Goal: Navigation & Orientation: Find specific page/section

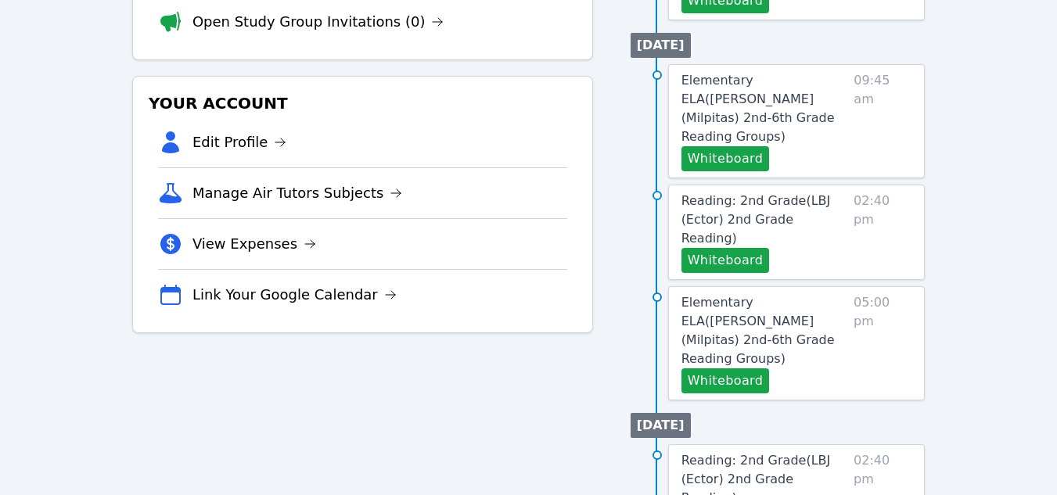
scroll to position [391, 0]
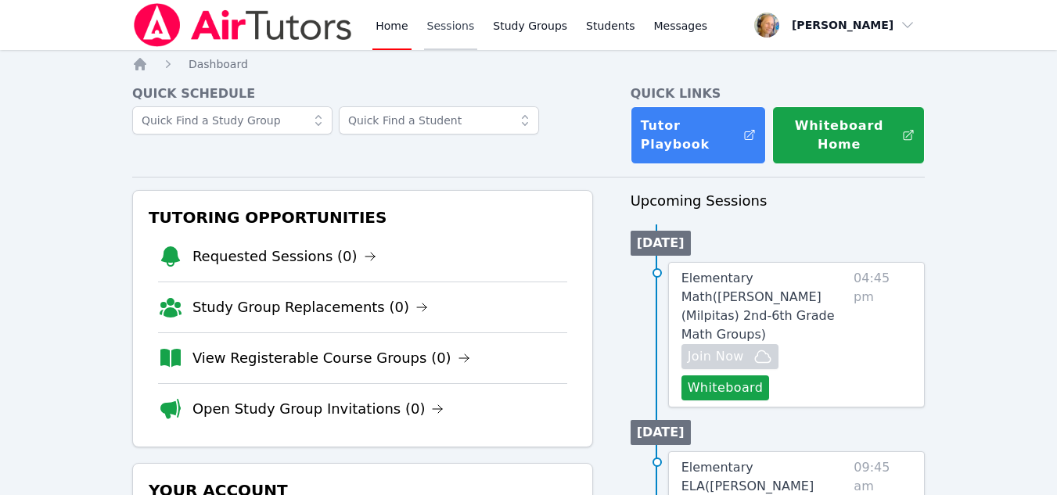
click at [448, 31] on link "Sessions" at bounding box center [451, 25] width 54 height 50
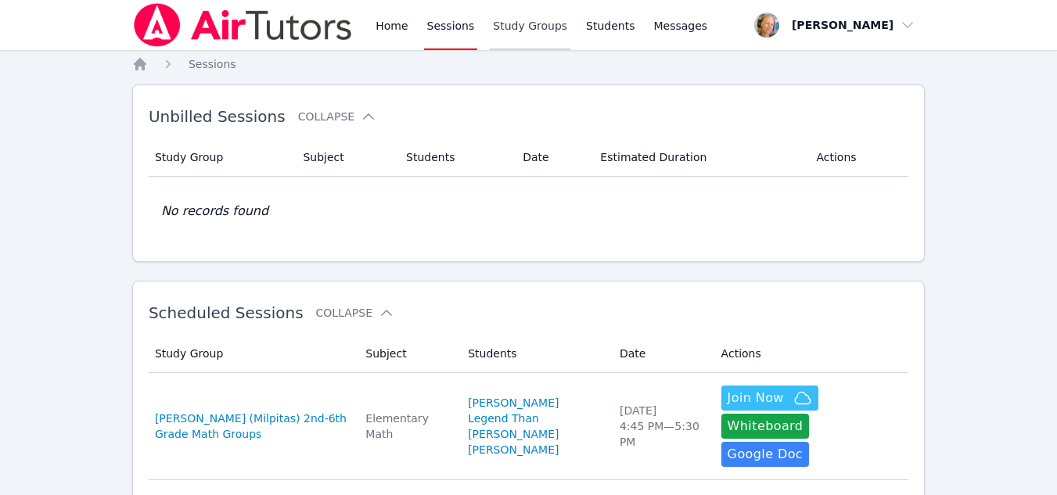
click at [537, 34] on link "Study Groups" at bounding box center [530, 25] width 81 height 50
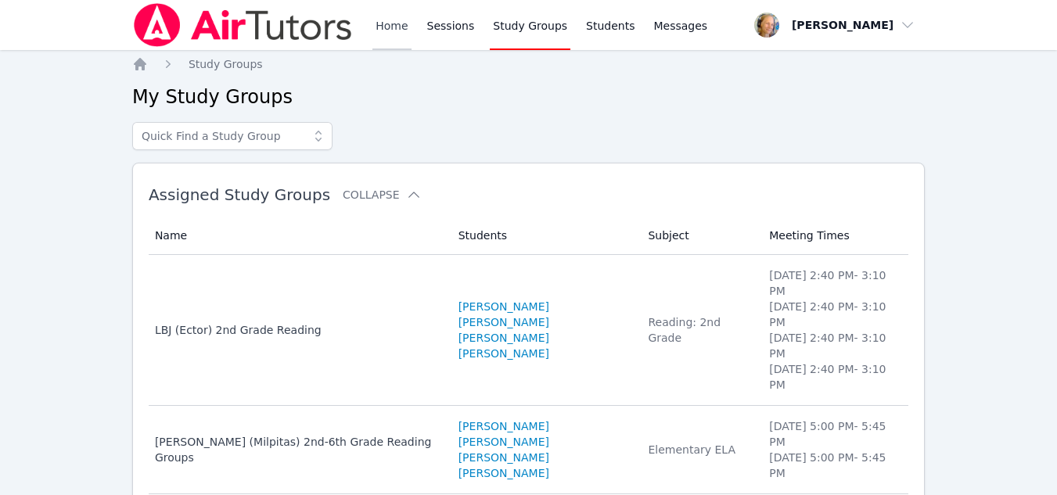
click at [403, 22] on link "Home" at bounding box center [391, 25] width 38 height 50
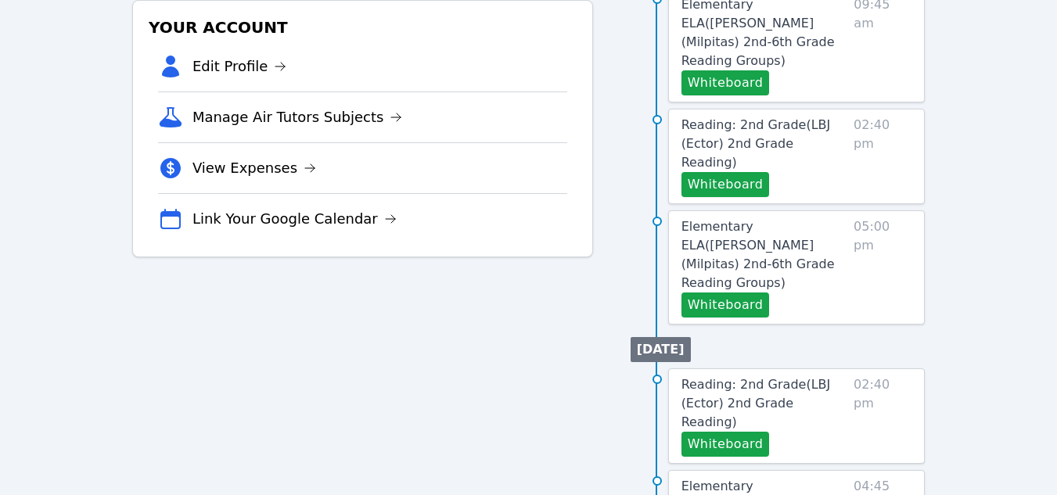
scroll to position [469, 0]
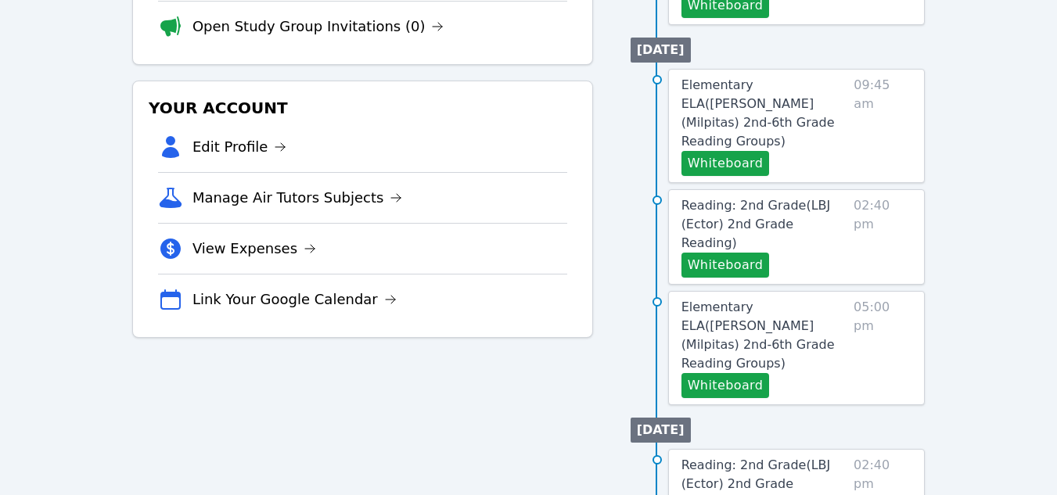
scroll to position [626, 0]
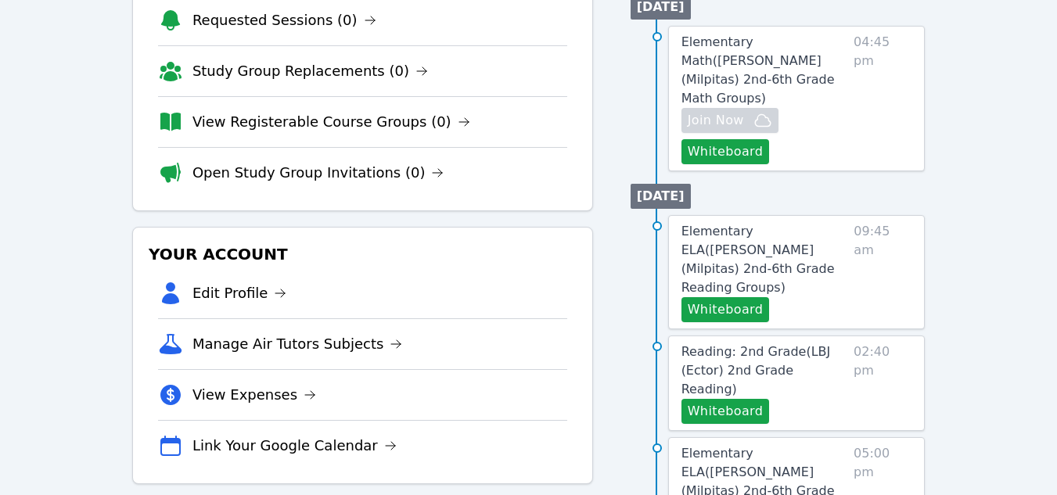
scroll to position [313, 0]
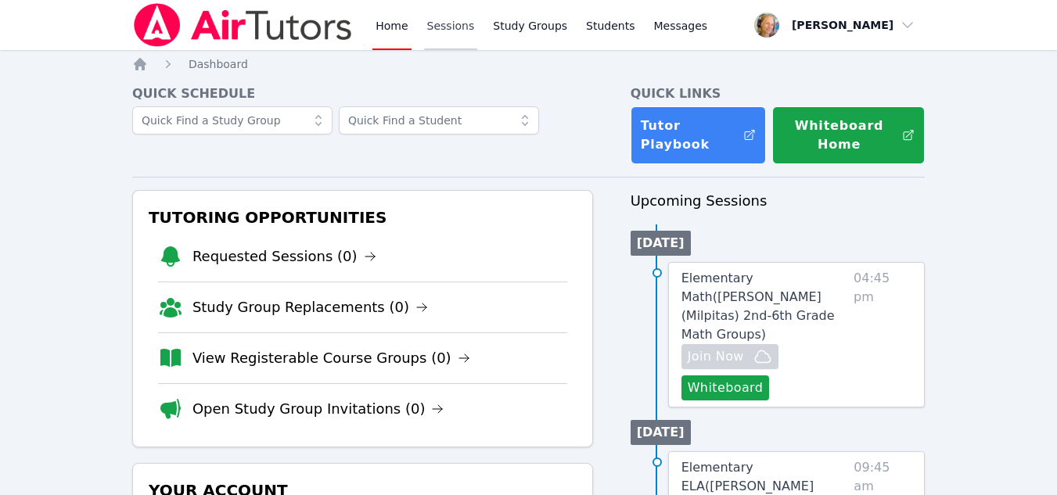
click at [448, 29] on link "Sessions" at bounding box center [451, 25] width 54 height 50
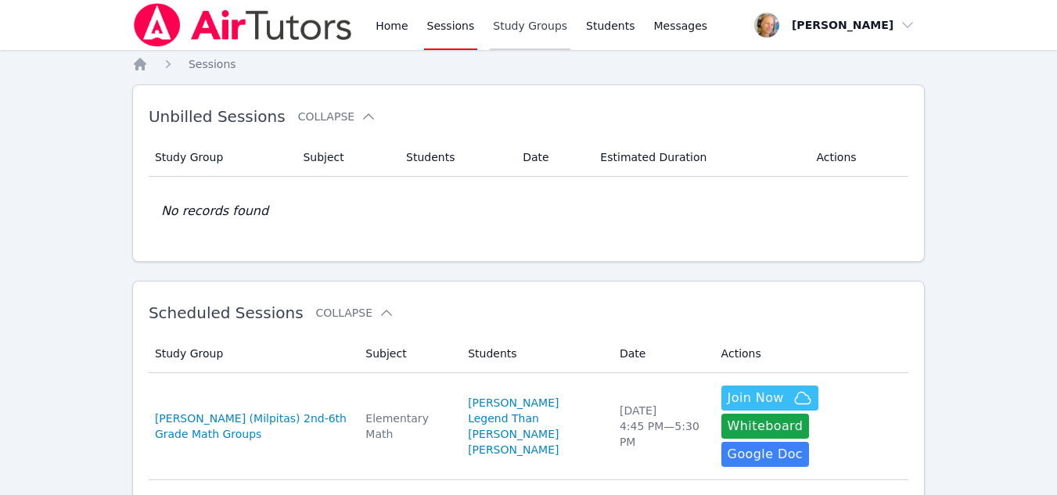
click at [551, 27] on link "Study Groups" at bounding box center [530, 25] width 81 height 50
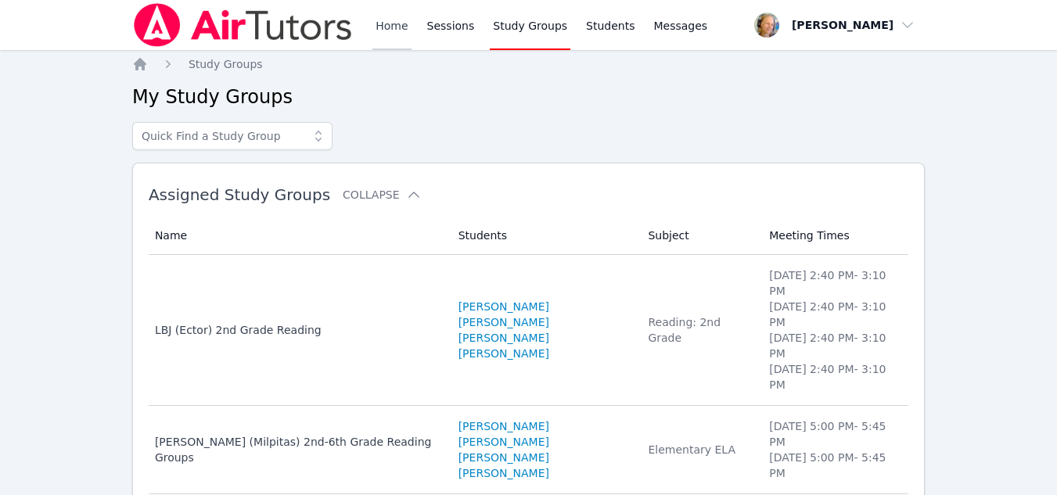
click at [400, 34] on link "Home" at bounding box center [391, 25] width 38 height 50
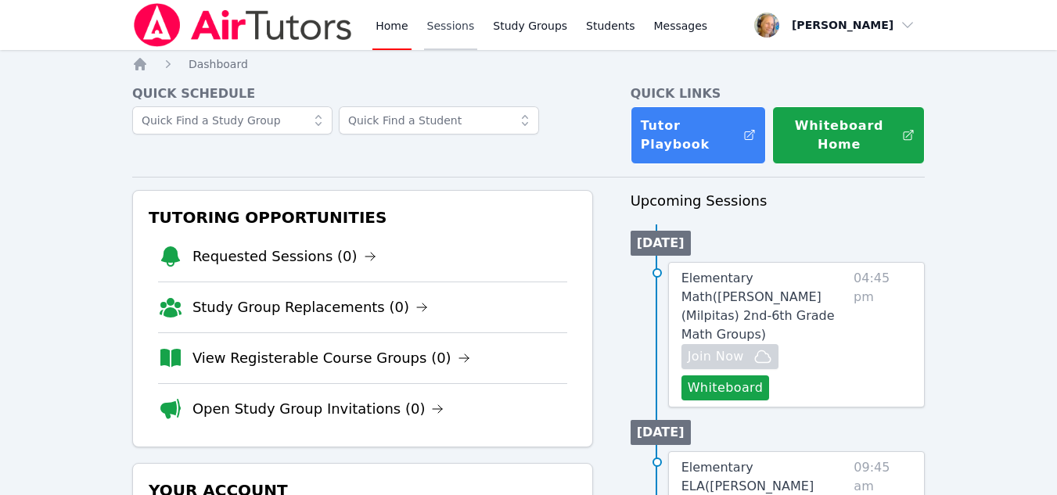
click at [457, 35] on link "Sessions" at bounding box center [451, 25] width 54 height 50
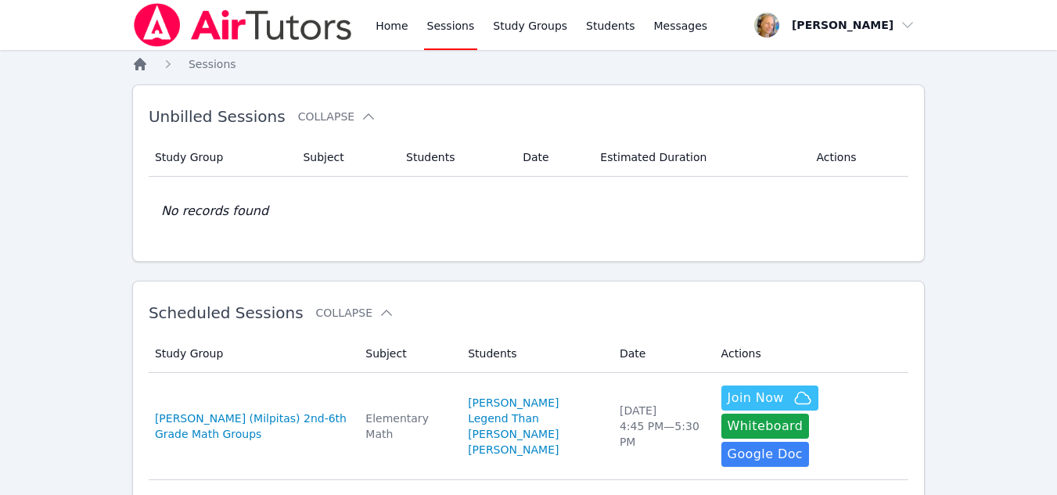
click at [136, 66] on icon "Breadcrumb" at bounding box center [140, 64] width 13 height 13
